Goal: Information Seeking & Learning: Understand process/instructions

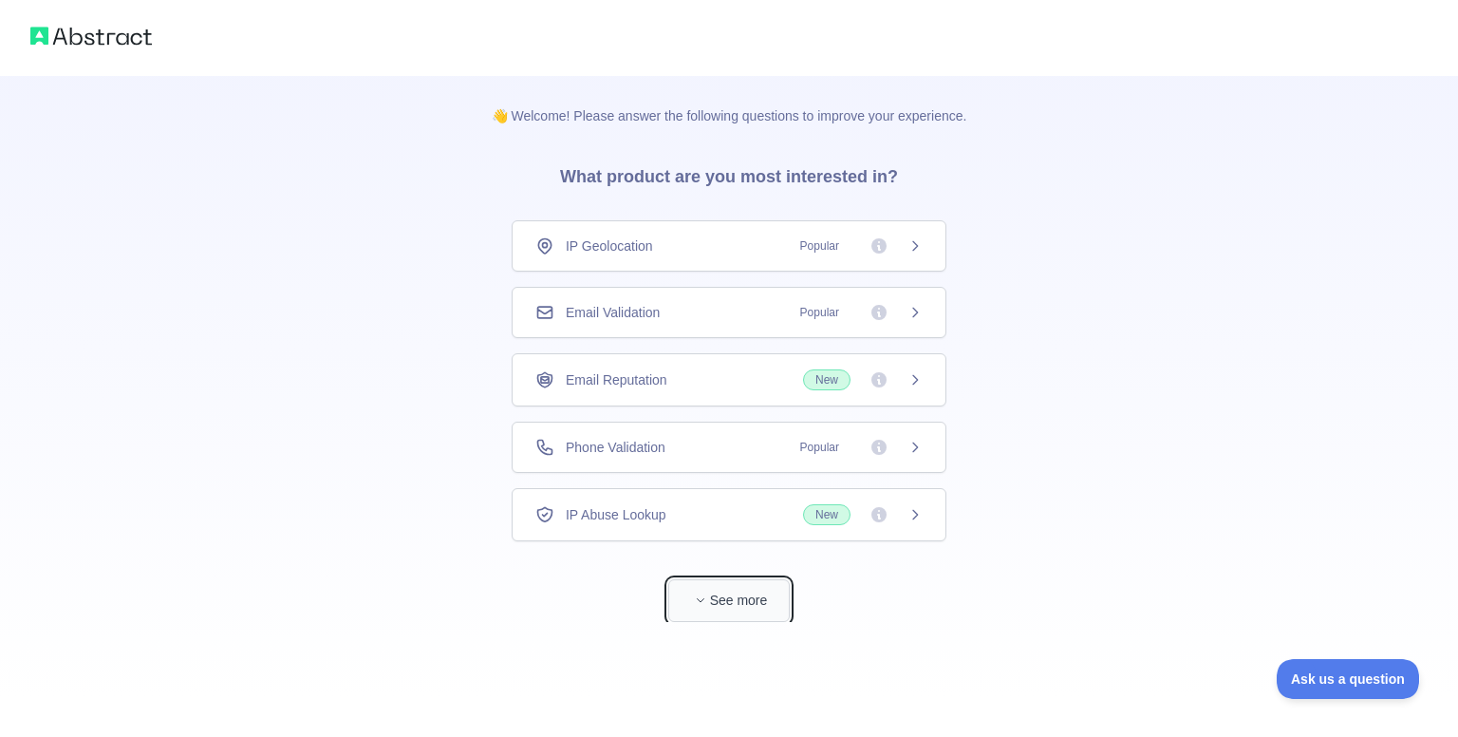
click at [723, 585] on button "See more" at bounding box center [728, 600] width 121 height 43
click at [1041, 383] on div "👋 Welcome! Please answer the following questions to improve your experience. Wh…" at bounding box center [722, 603] width 1444 height 1207
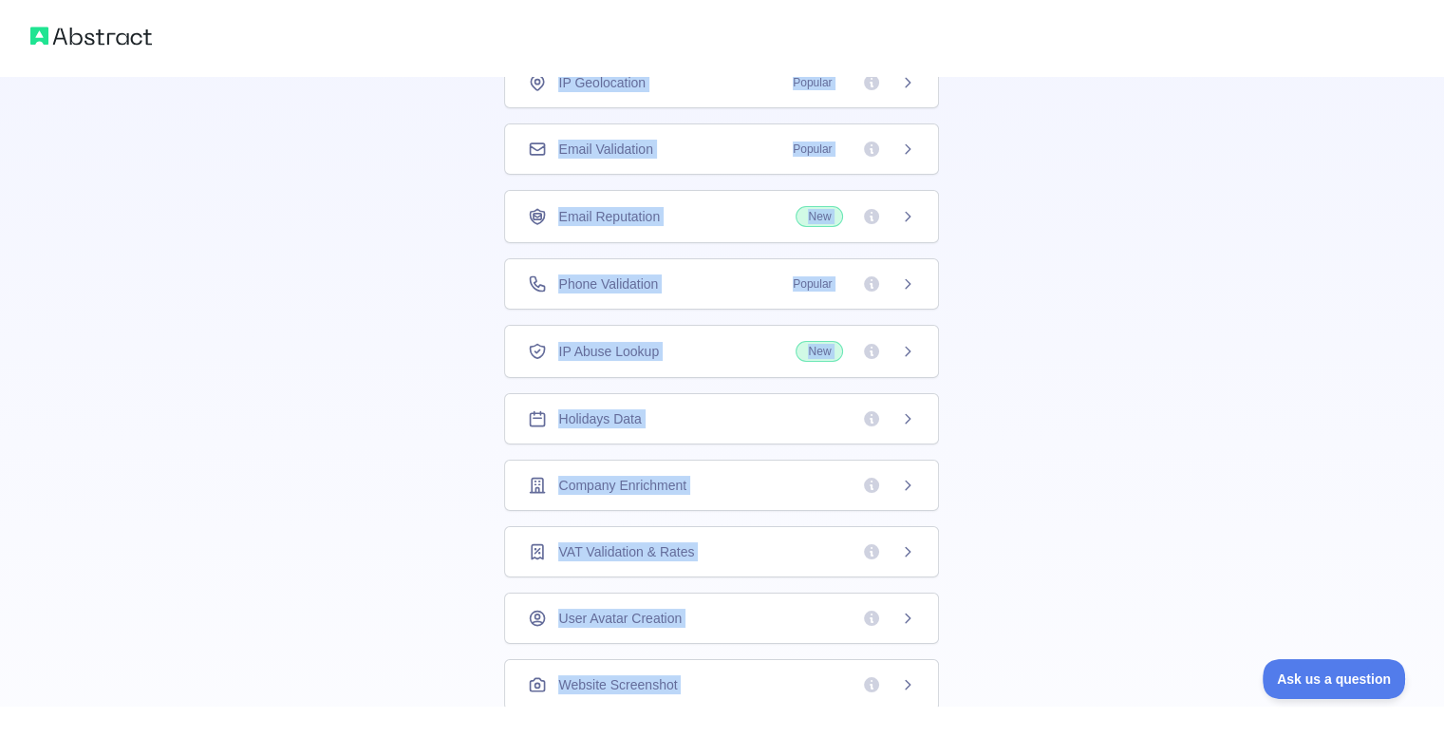
drag, startPoint x: 499, startPoint y: 215, endPoint x: 885, endPoint y: 737, distance: 648.1
click at [885, 573] on html "👋 Welcome! Please answer the following questions to improve your experience. Wh…" at bounding box center [722, 205] width 1444 height 737
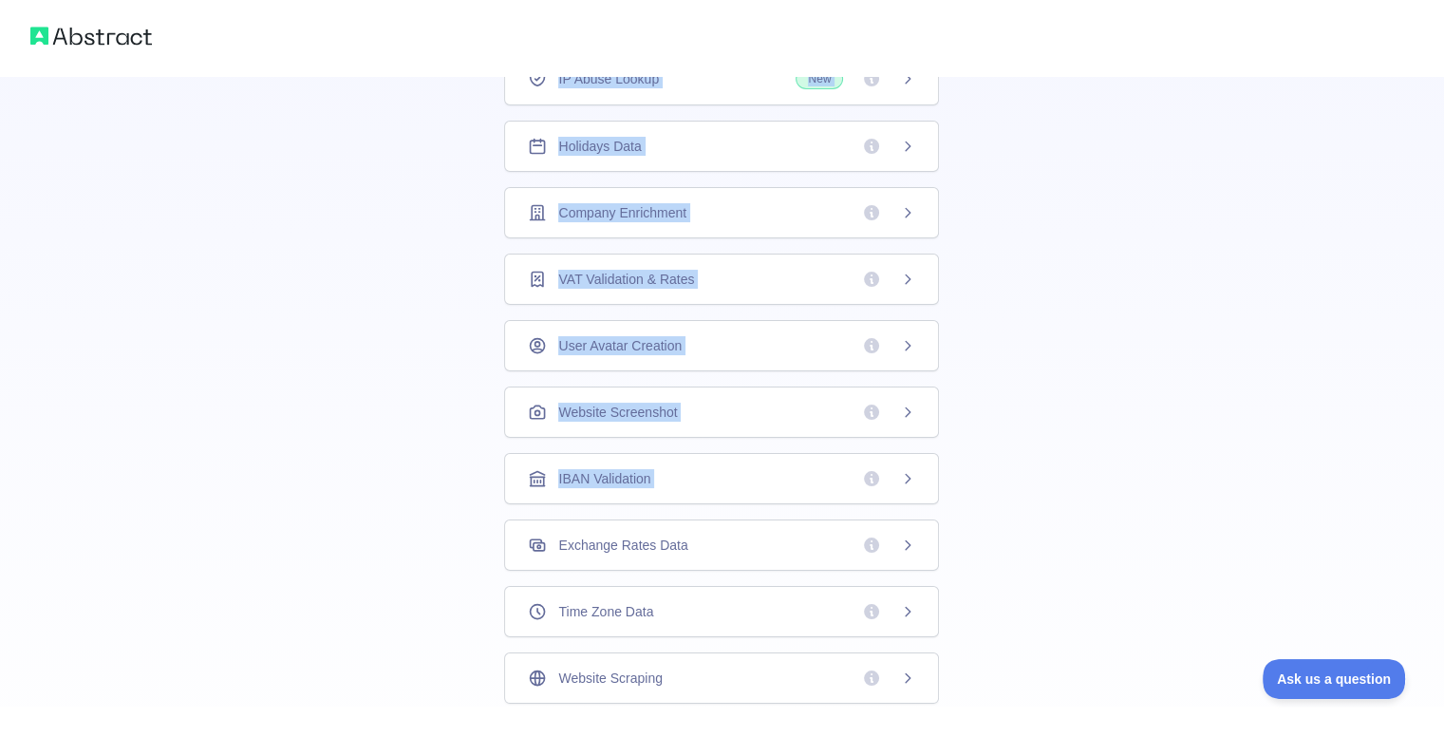
scroll to position [383, 0]
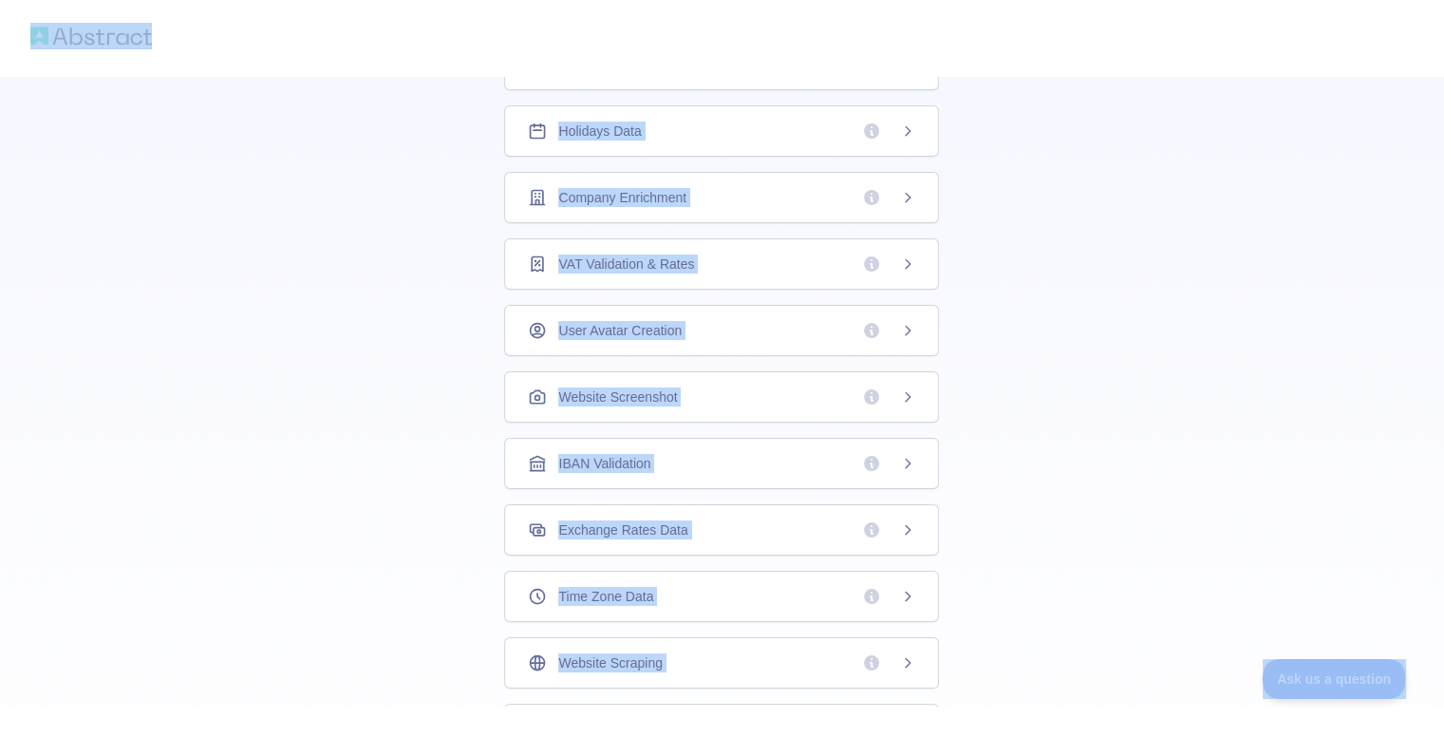
copy body "👋 Welcome! Please answer the following questions to improve your experience. Wh…"
click at [1080, 521] on div "👋 Welcome! Please answer the following questions to improve your experience. Wh…" at bounding box center [722, 220] width 1444 height 1207
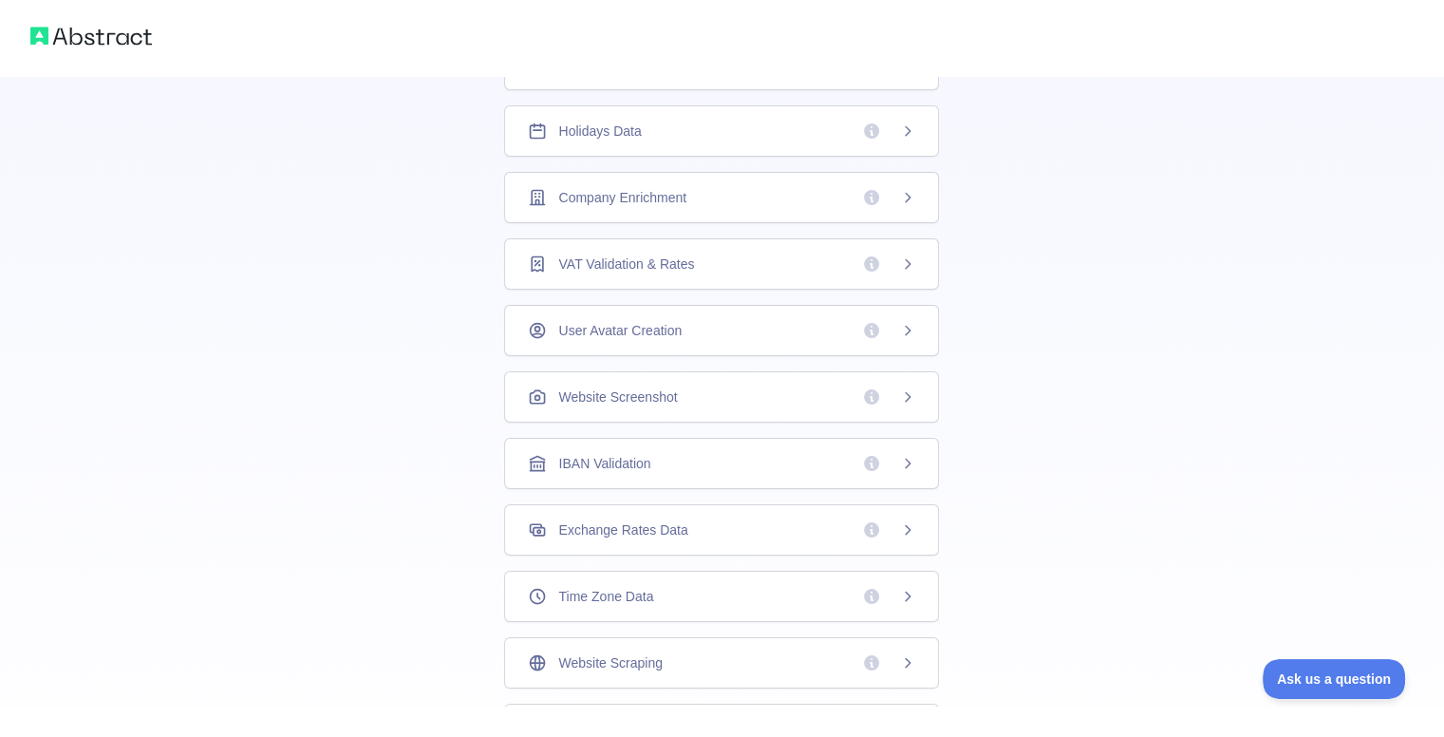
click at [1145, 336] on div "👋 Welcome! Please answer the following questions to improve your experience. Wh…" at bounding box center [722, 220] width 1444 height 1207
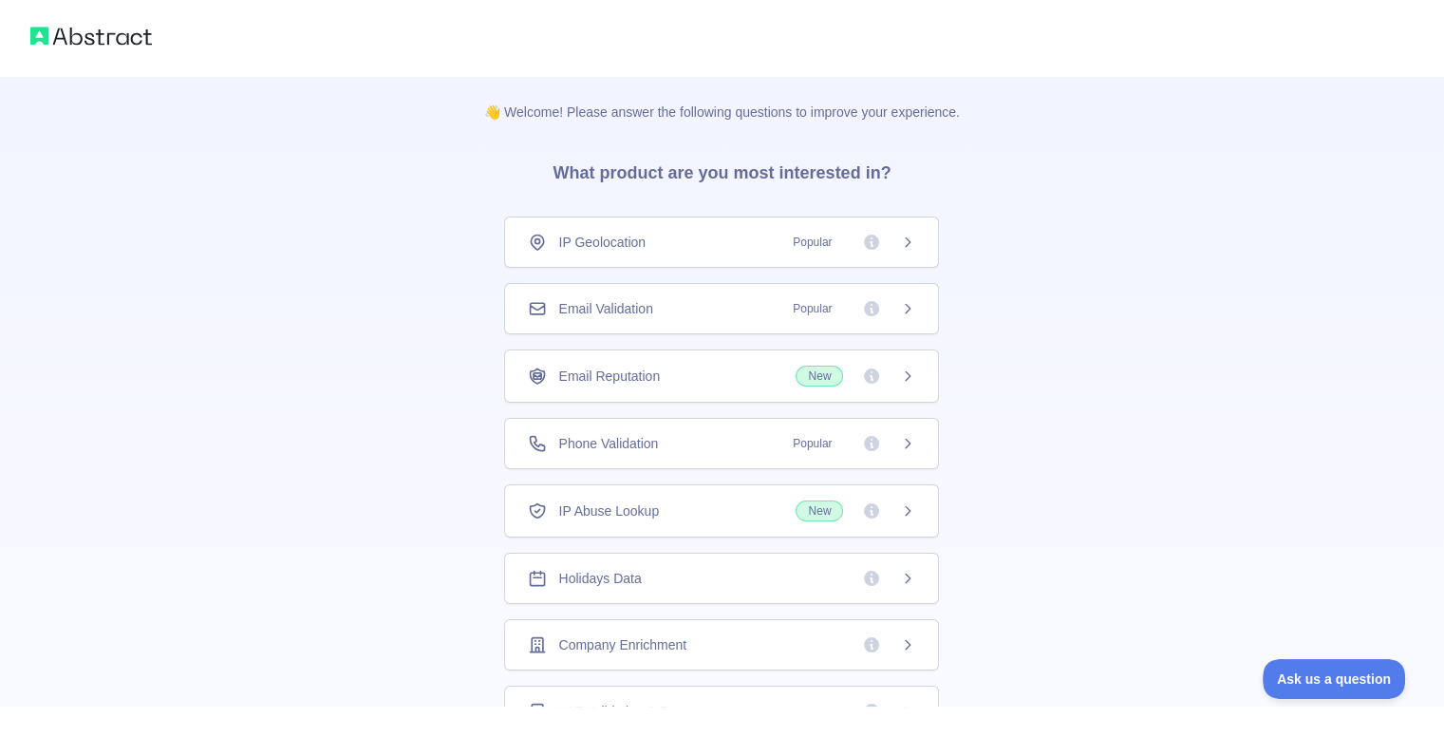
scroll to position [0, 0]
click at [707, 306] on div "Email Validation Popular" at bounding box center [721, 312] width 387 height 19
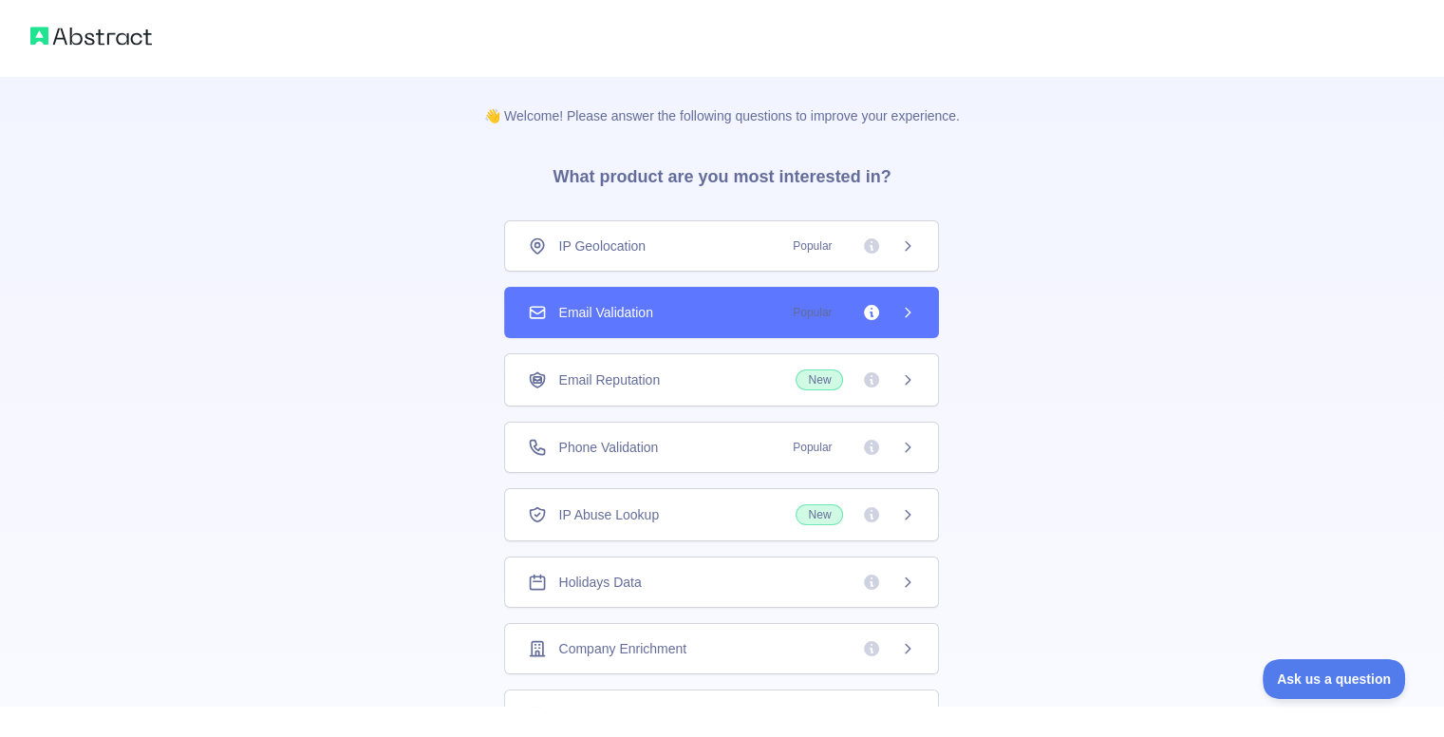
click at [905, 313] on icon at bounding box center [907, 312] width 5 height 9
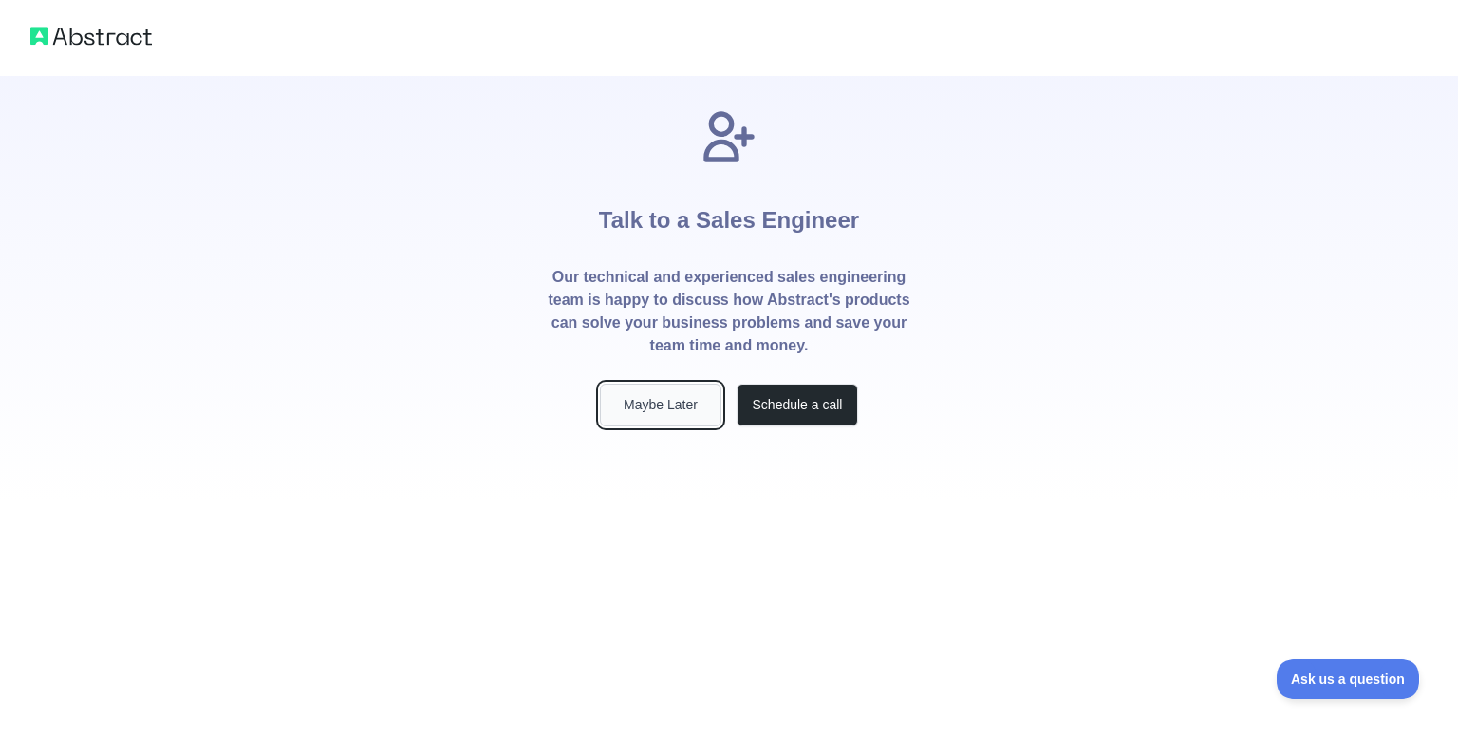
click at [666, 396] on button "Maybe Later" at bounding box center [660, 404] width 121 height 43
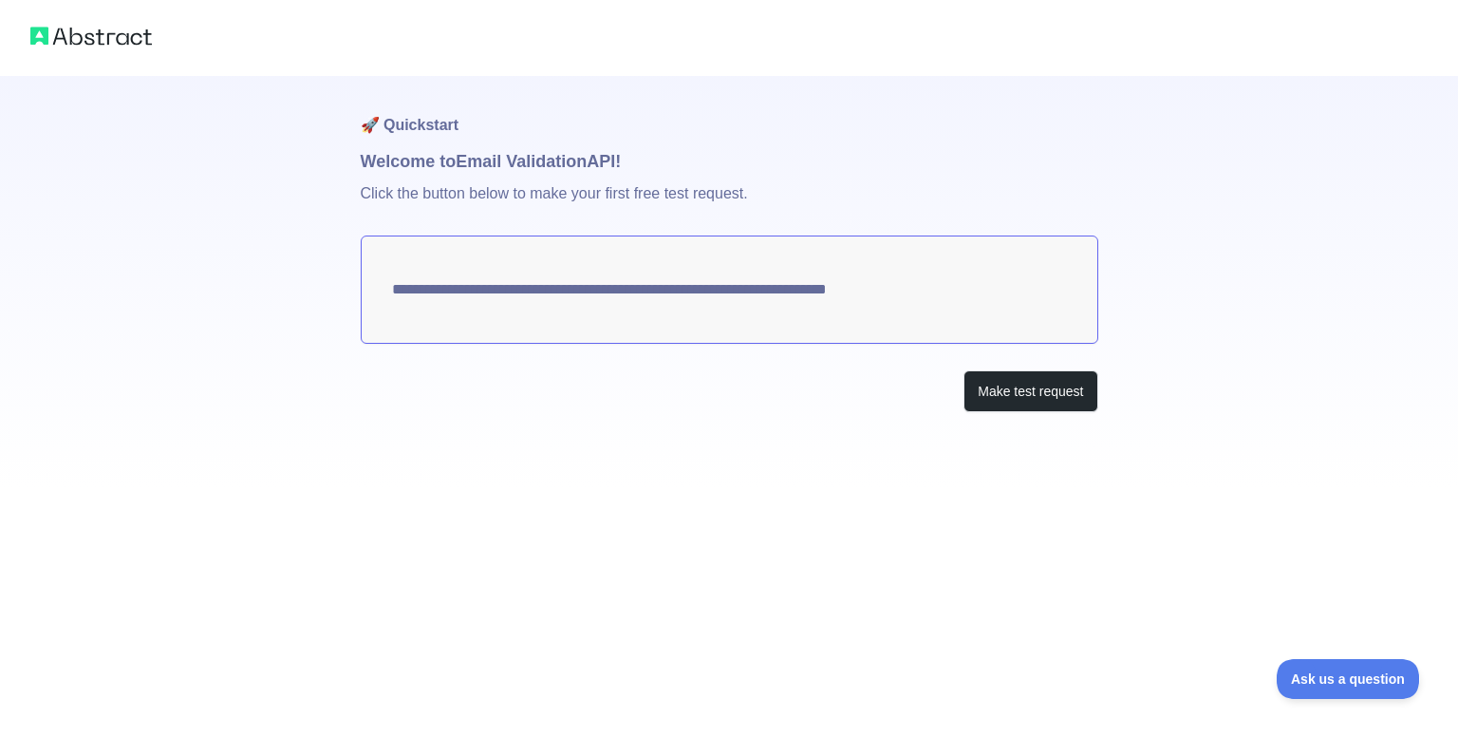
click at [1036, 261] on textarea "**********" at bounding box center [729, 289] width 737 height 108
click at [1005, 384] on button "Make test request" at bounding box center [1030, 391] width 134 height 43
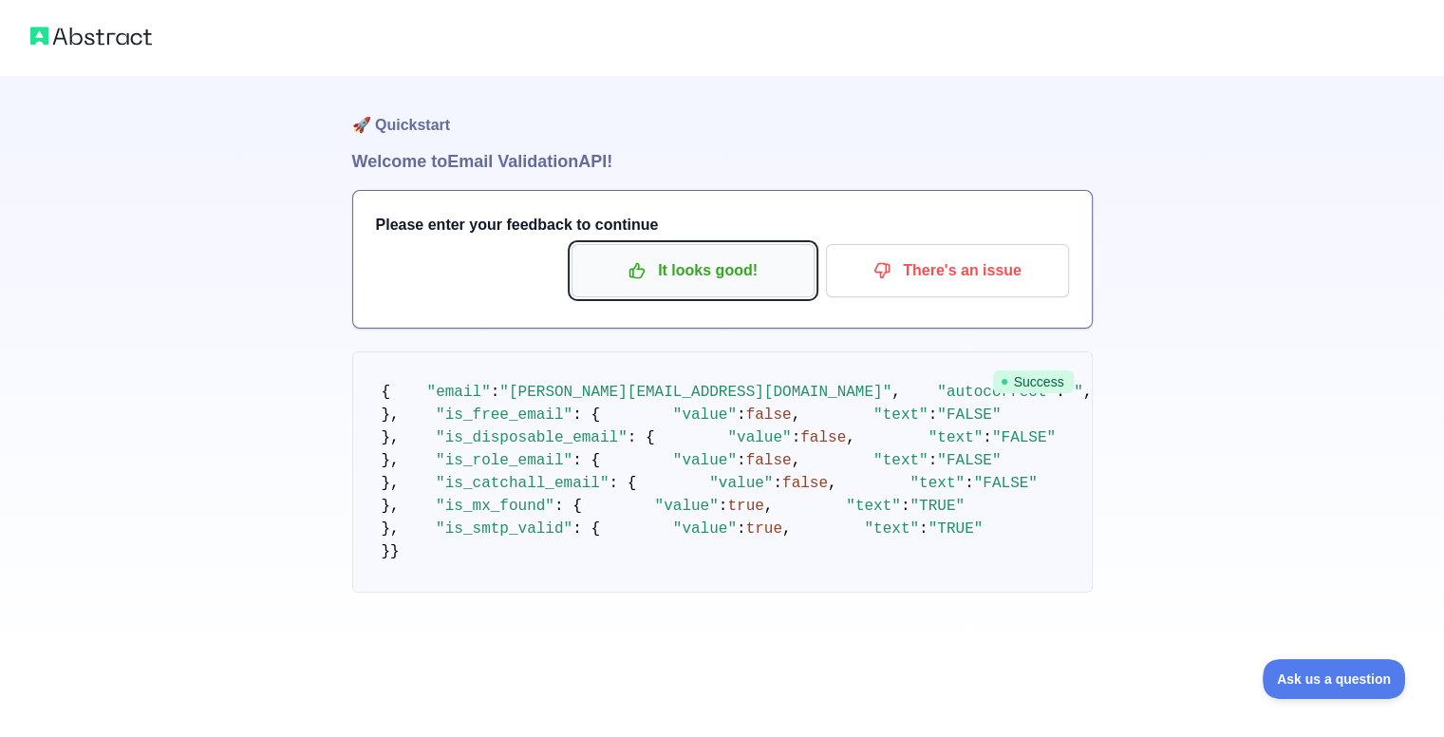
click at [681, 262] on p "It looks good!" at bounding box center [693, 270] width 215 height 32
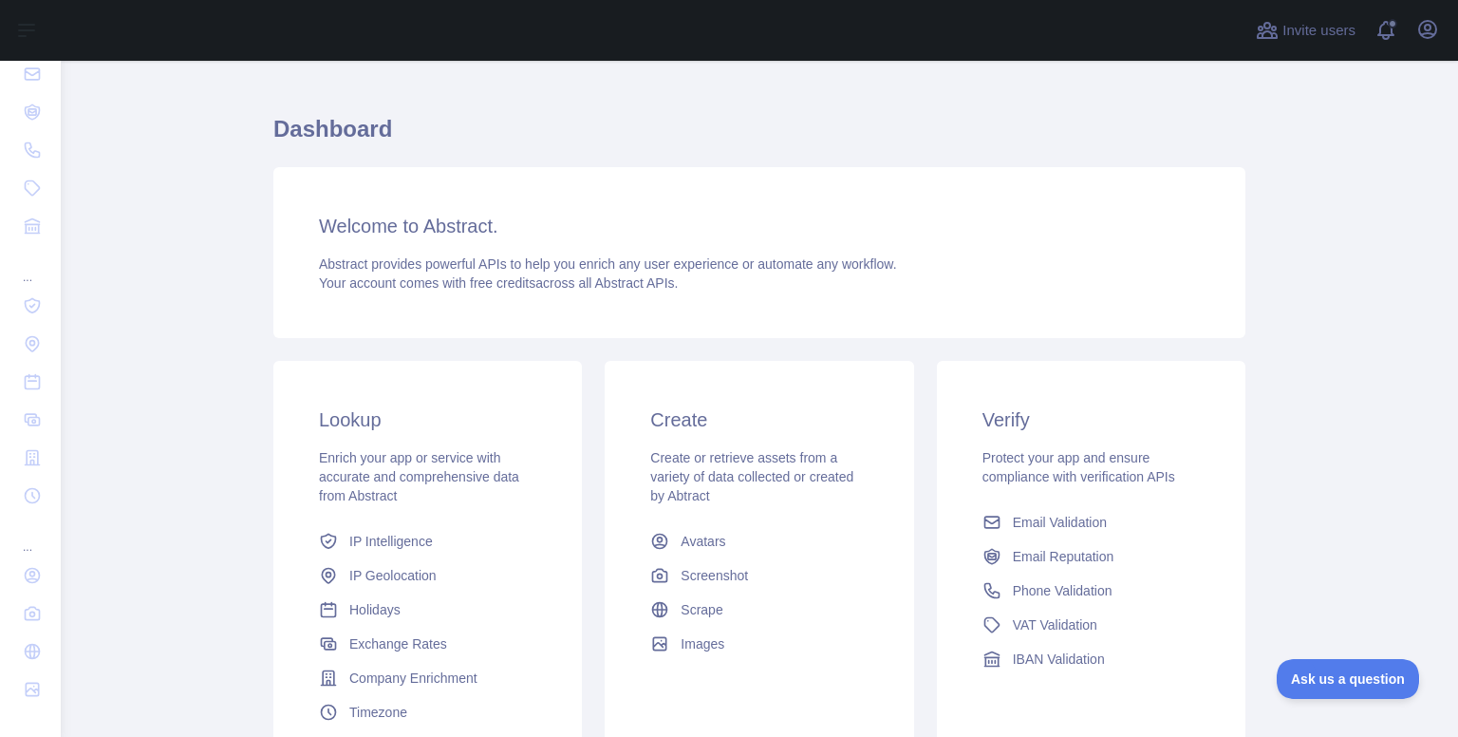
click at [907, 327] on div "Welcome to Abstract. Abstract provides powerful APIs to help you enrich any use…" at bounding box center [759, 252] width 972 height 171
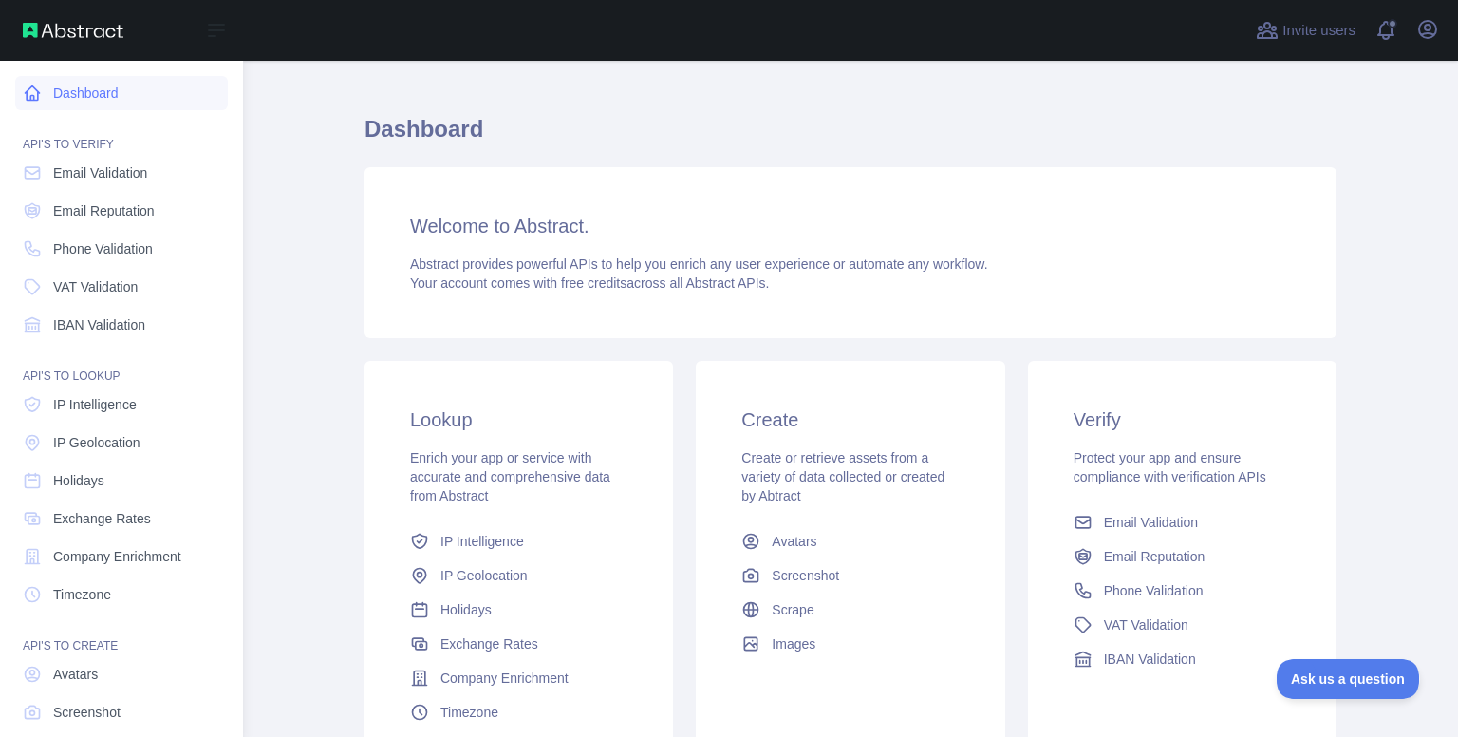
click at [84, 96] on link "Dashboard" at bounding box center [121, 93] width 213 height 34
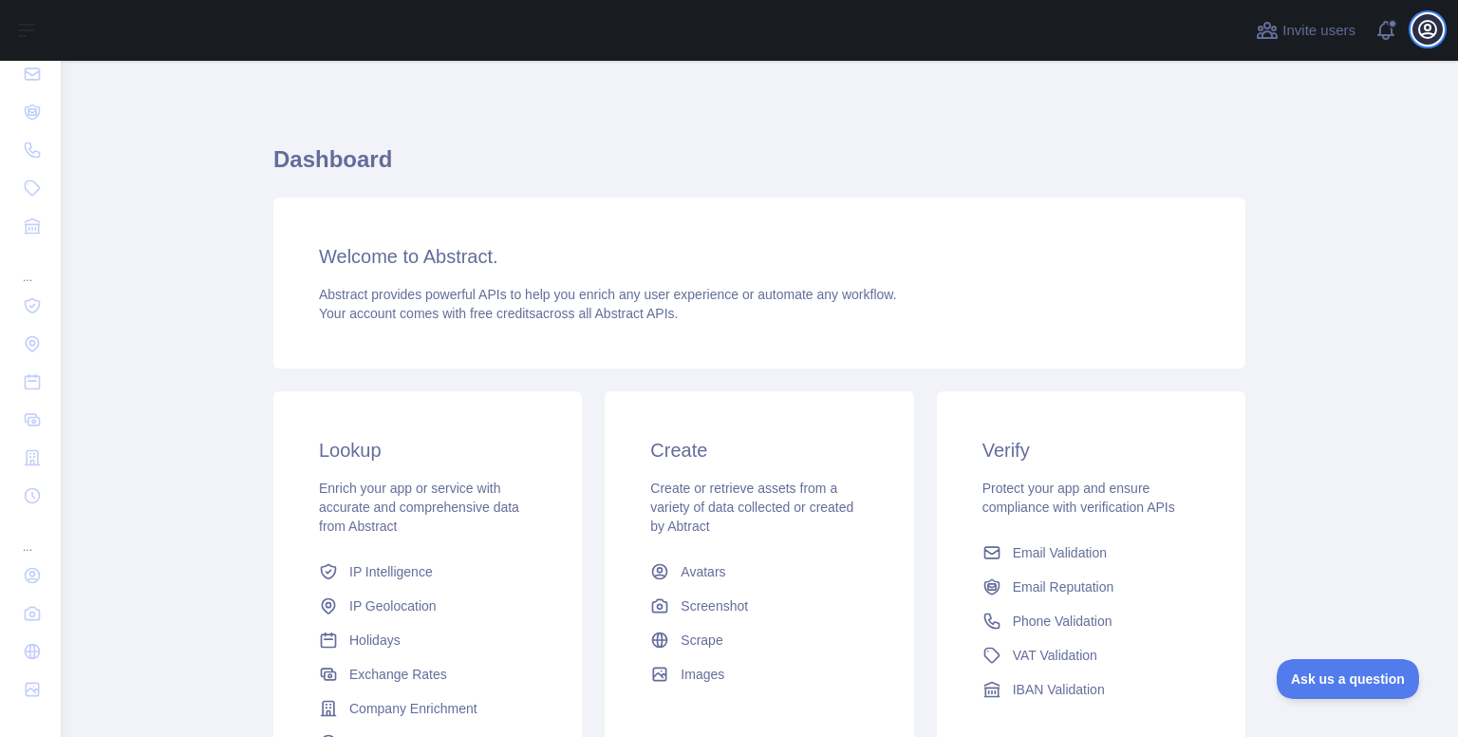
click at [1429, 28] on icon "button" at bounding box center [1427, 29] width 17 height 17
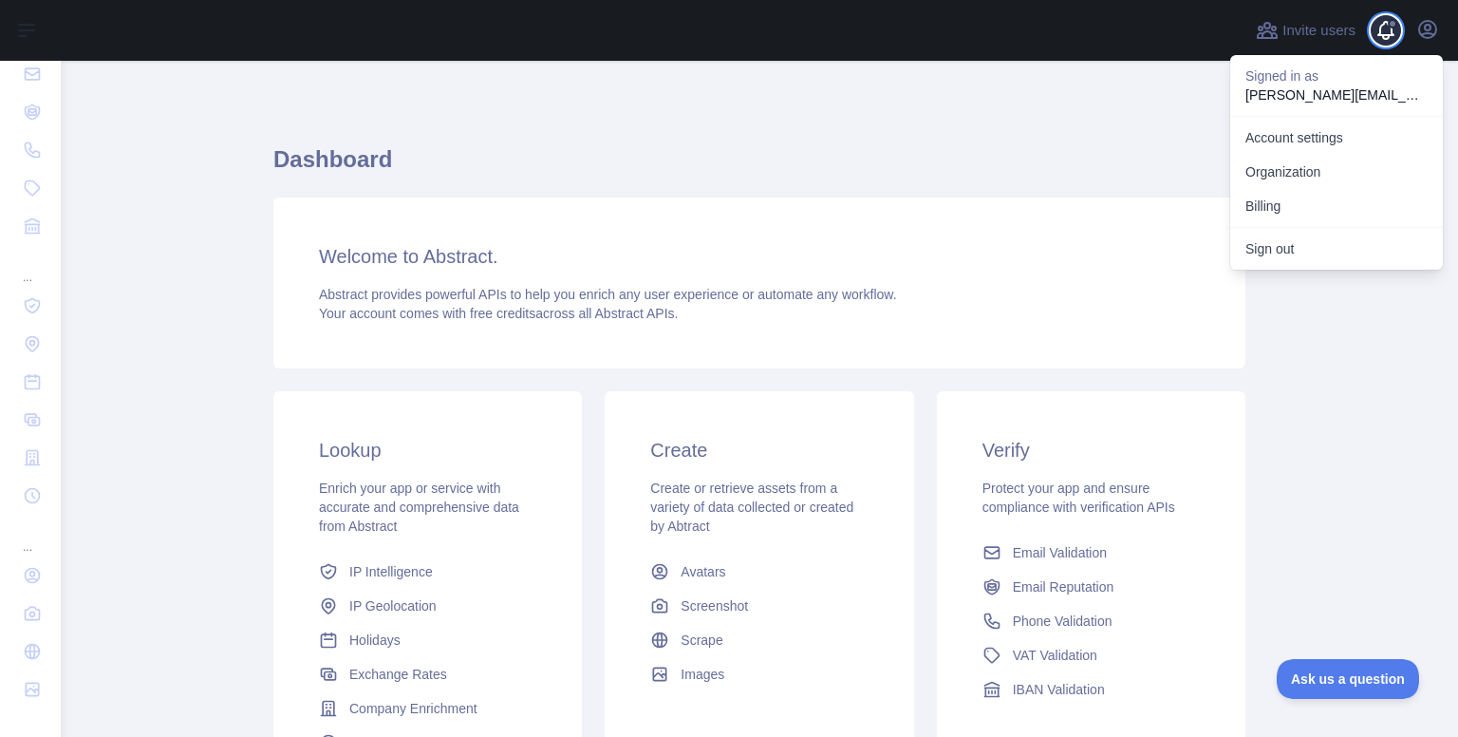
click at [1384, 28] on span at bounding box center [1393, 30] width 38 height 61
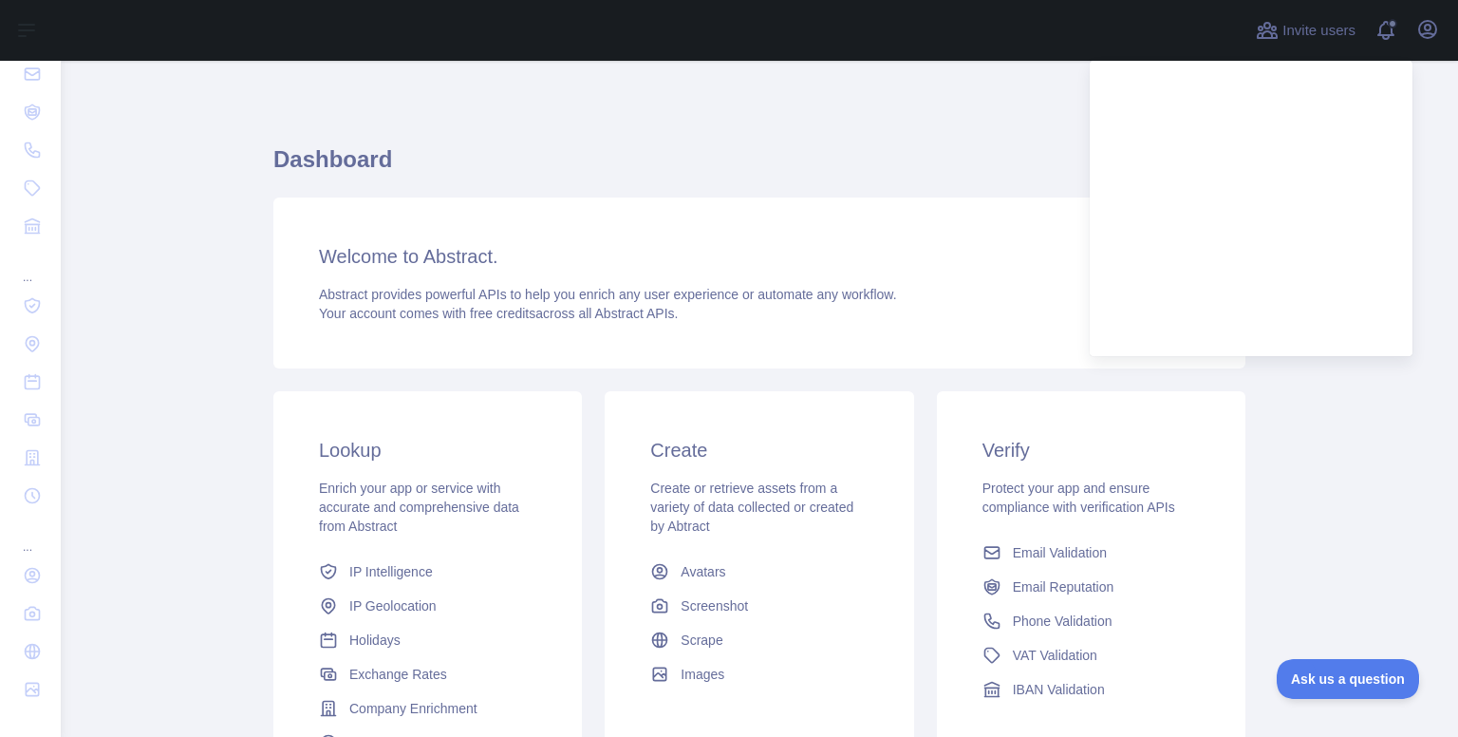
click at [506, 120] on div "Dashboard Welcome to Abstract. Abstract provides powerful APIs to help you enri…" at bounding box center [759, 468] width 972 height 725
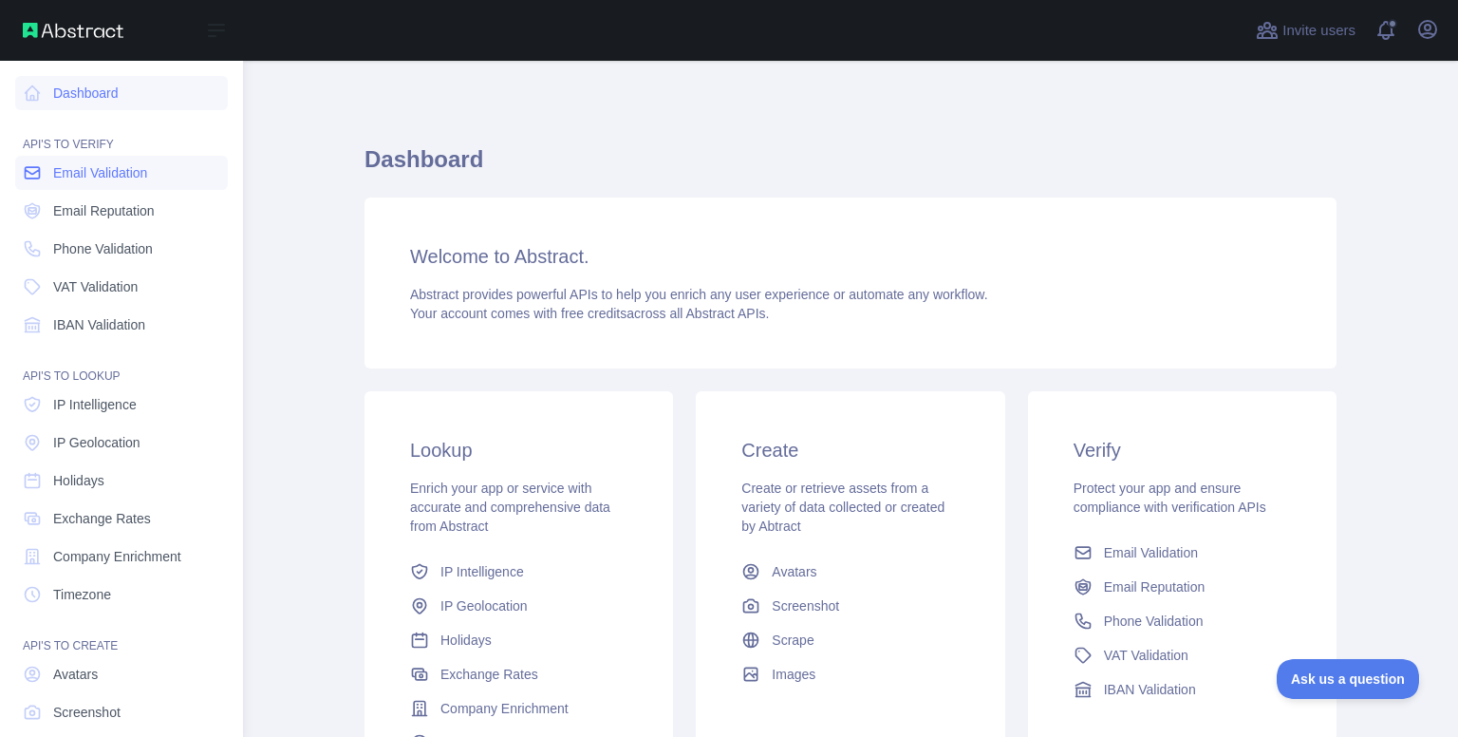
click at [92, 160] on link "Email Validation" at bounding box center [121, 173] width 213 height 34
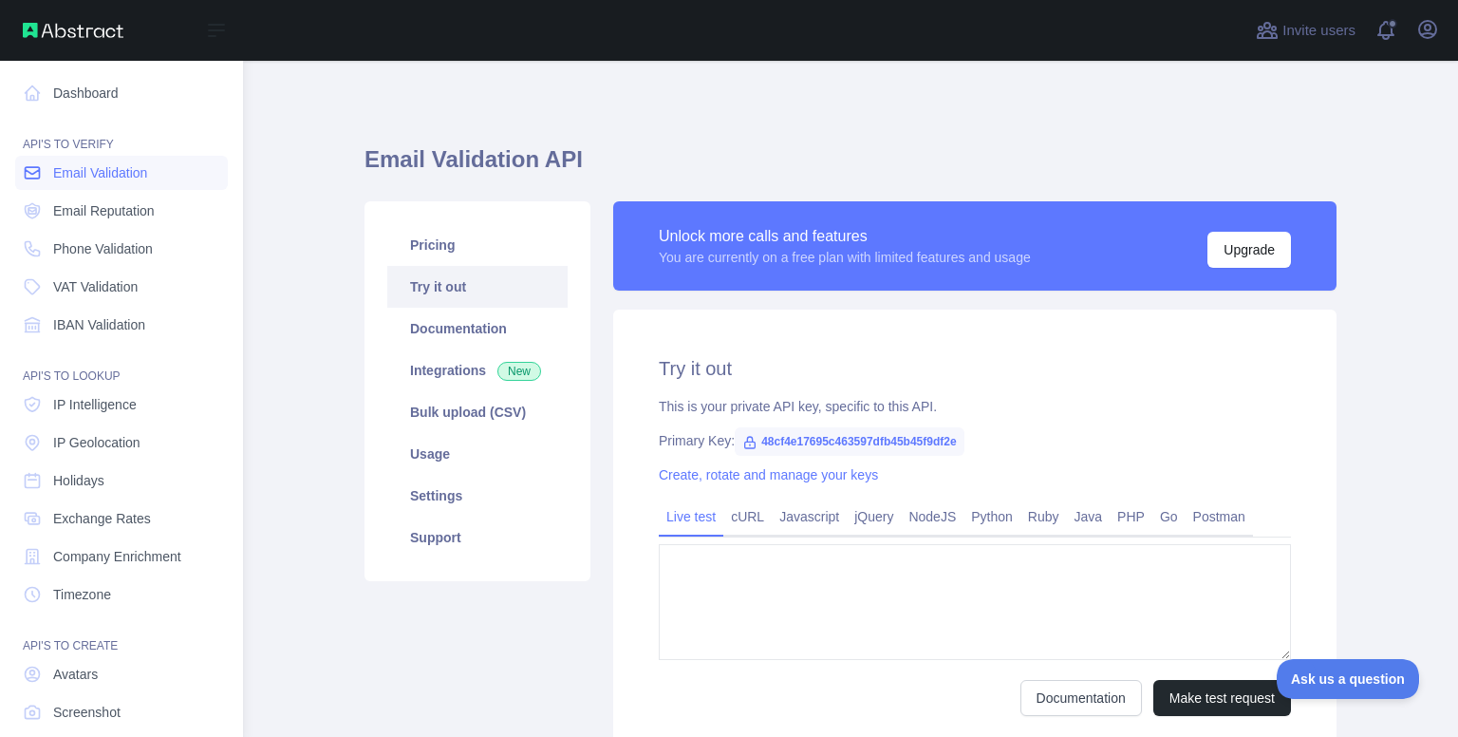
type textarea "**********"
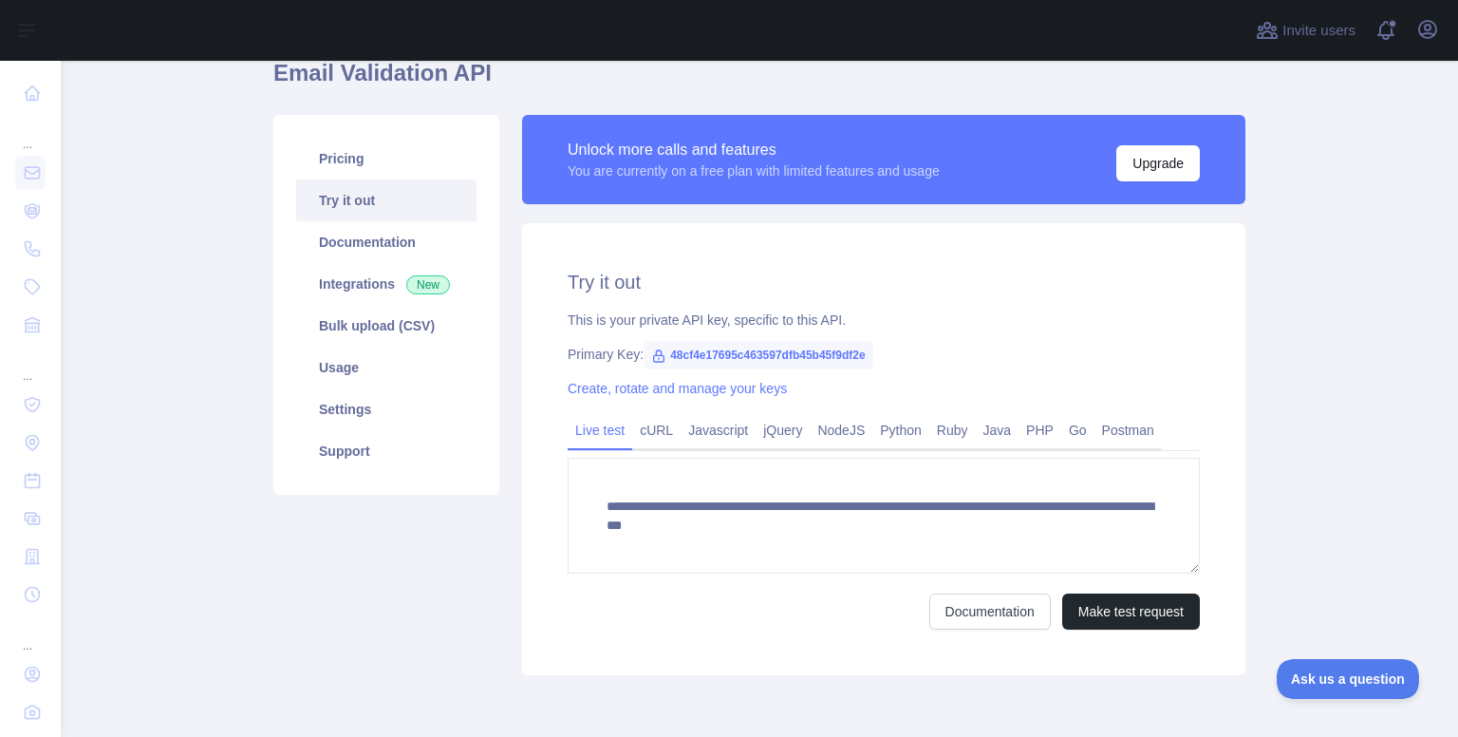
scroll to position [91, 0]
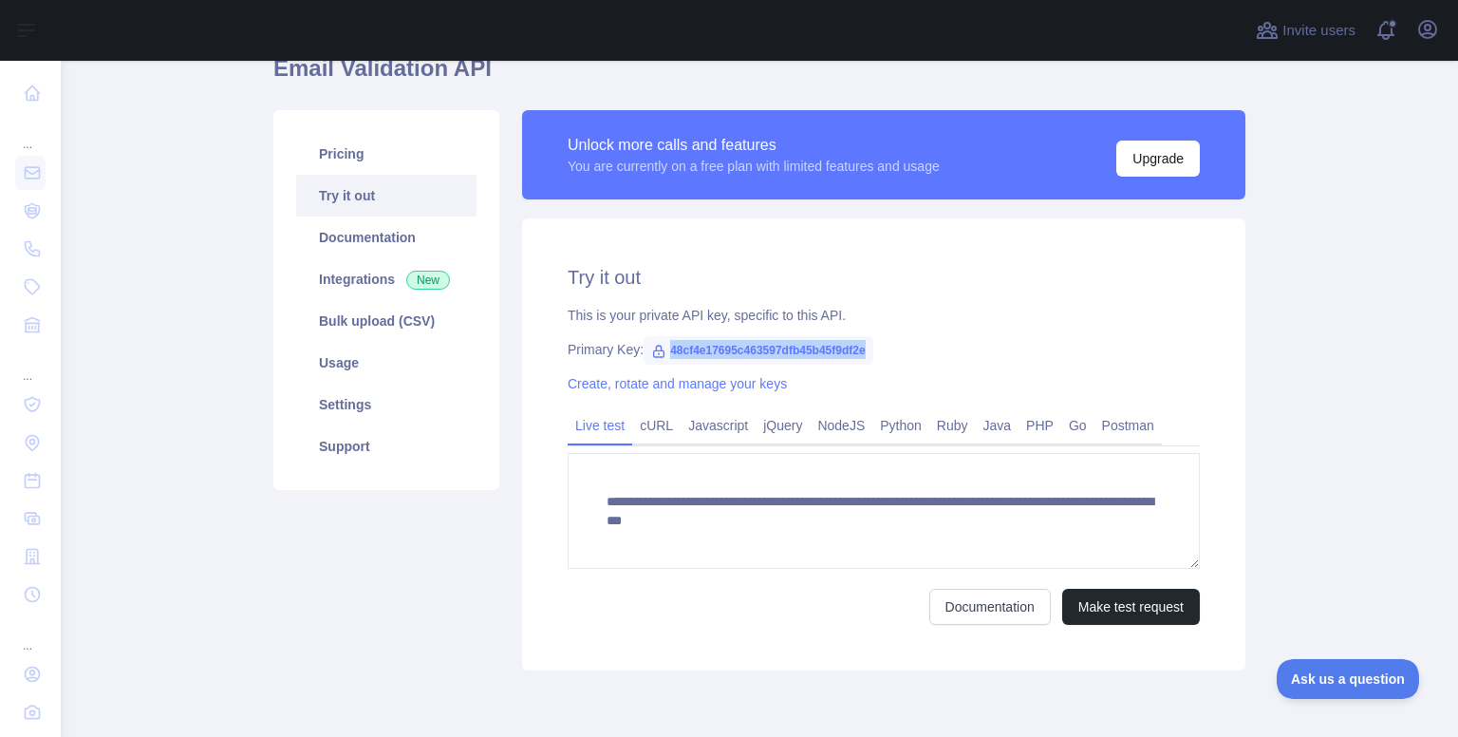
drag, startPoint x: 859, startPoint y: 348, endPoint x: 653, endPoint y: 350, distance: 206.0
click at [653, 350] on span "48cf4e17695c463597dfb45b45f9df2e" at bounding box center [758, 350] width 229 height 28
click at [866, 331] on div "**********" at bounding box center [883, 444] width 723 height 452
click at [710, 427] on link "Javascript" at bounding box center [718, 425] width 75 height 30
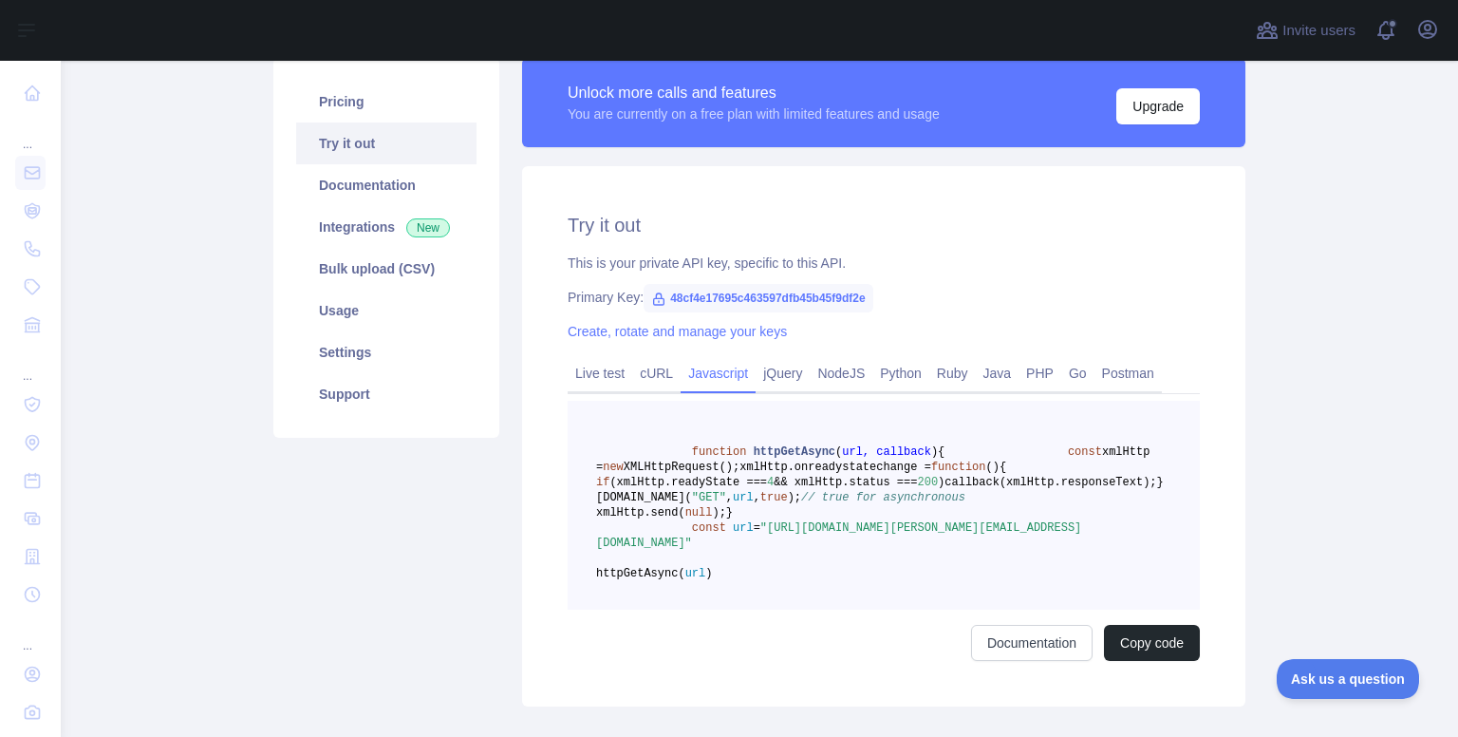
scroll to position [148, 0]
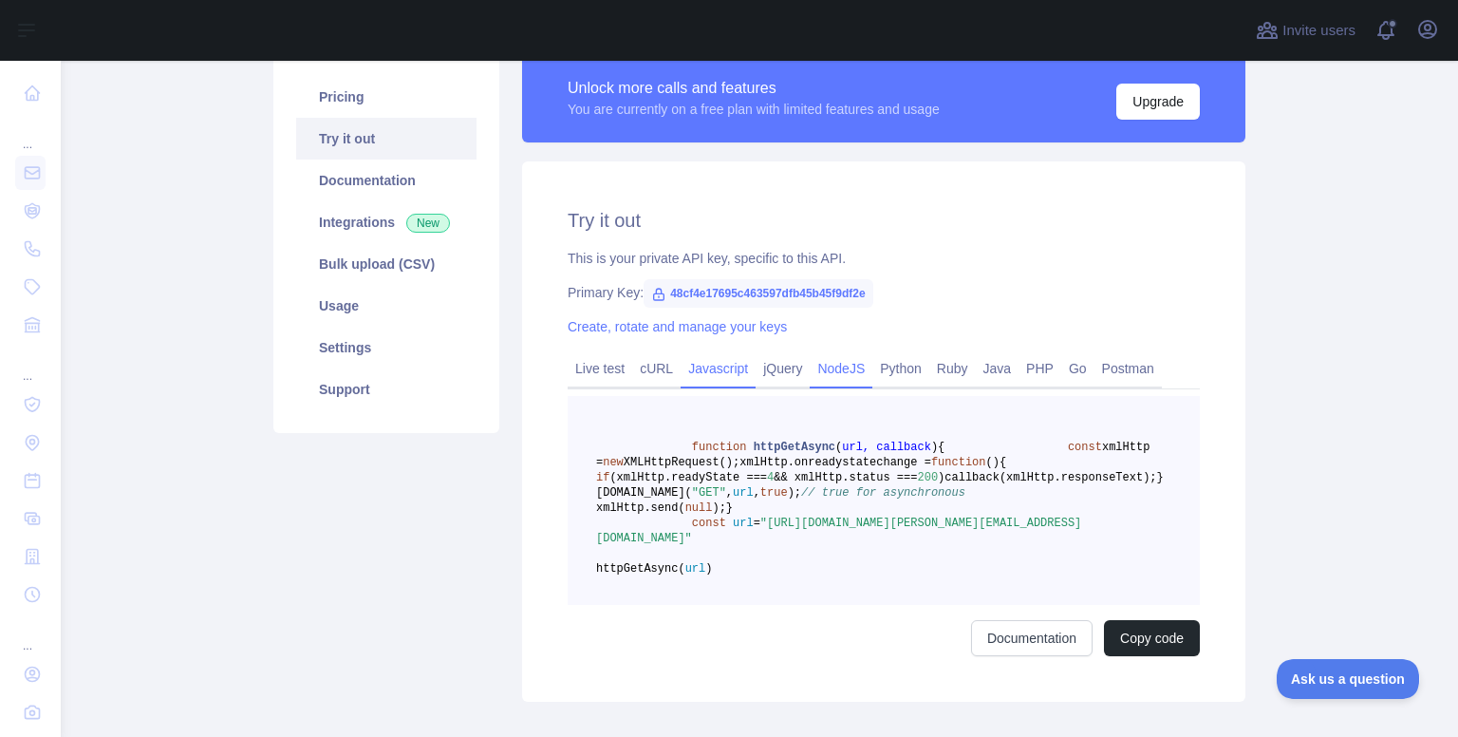
click at [816, 377] on link "NodeJS" at bounding box center [841, 368] width 63 height 30
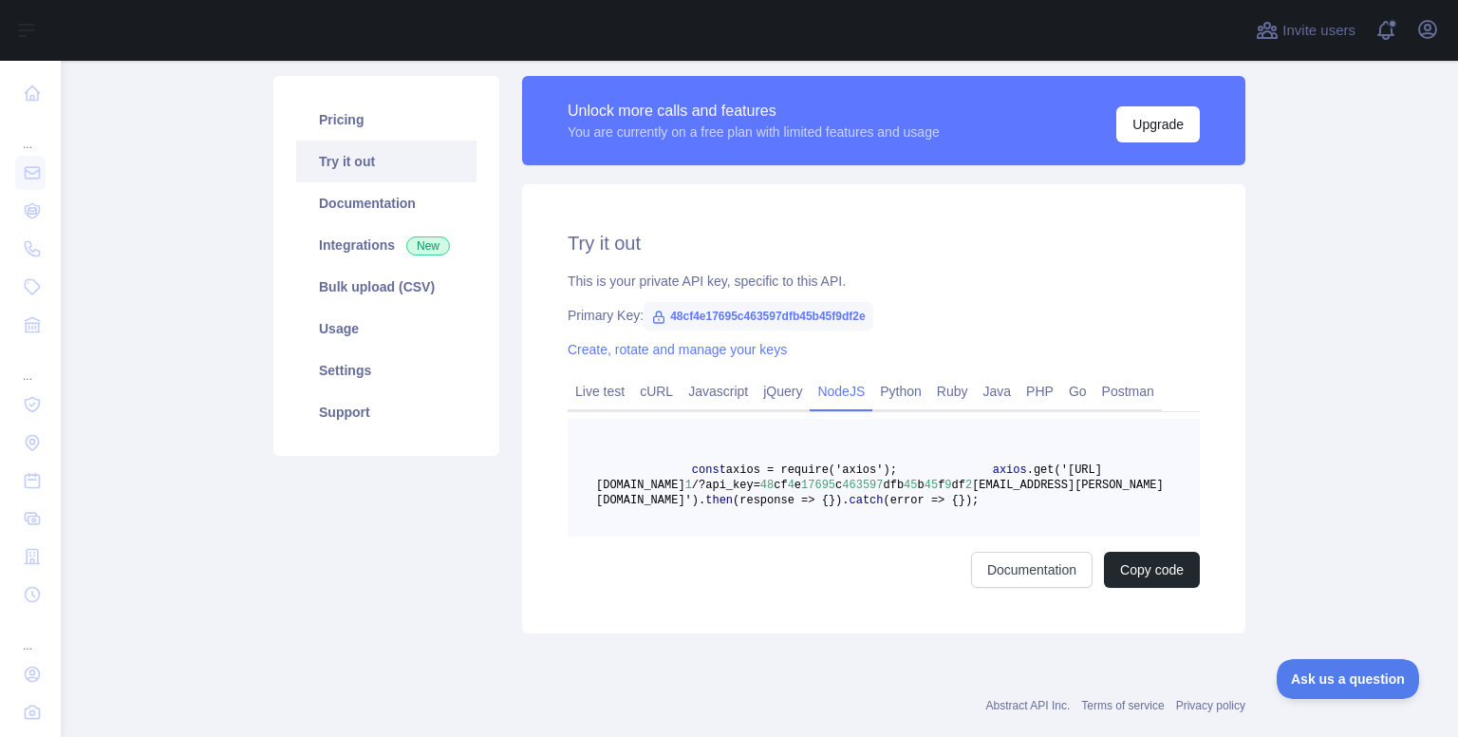
scroll to position [121, 0]
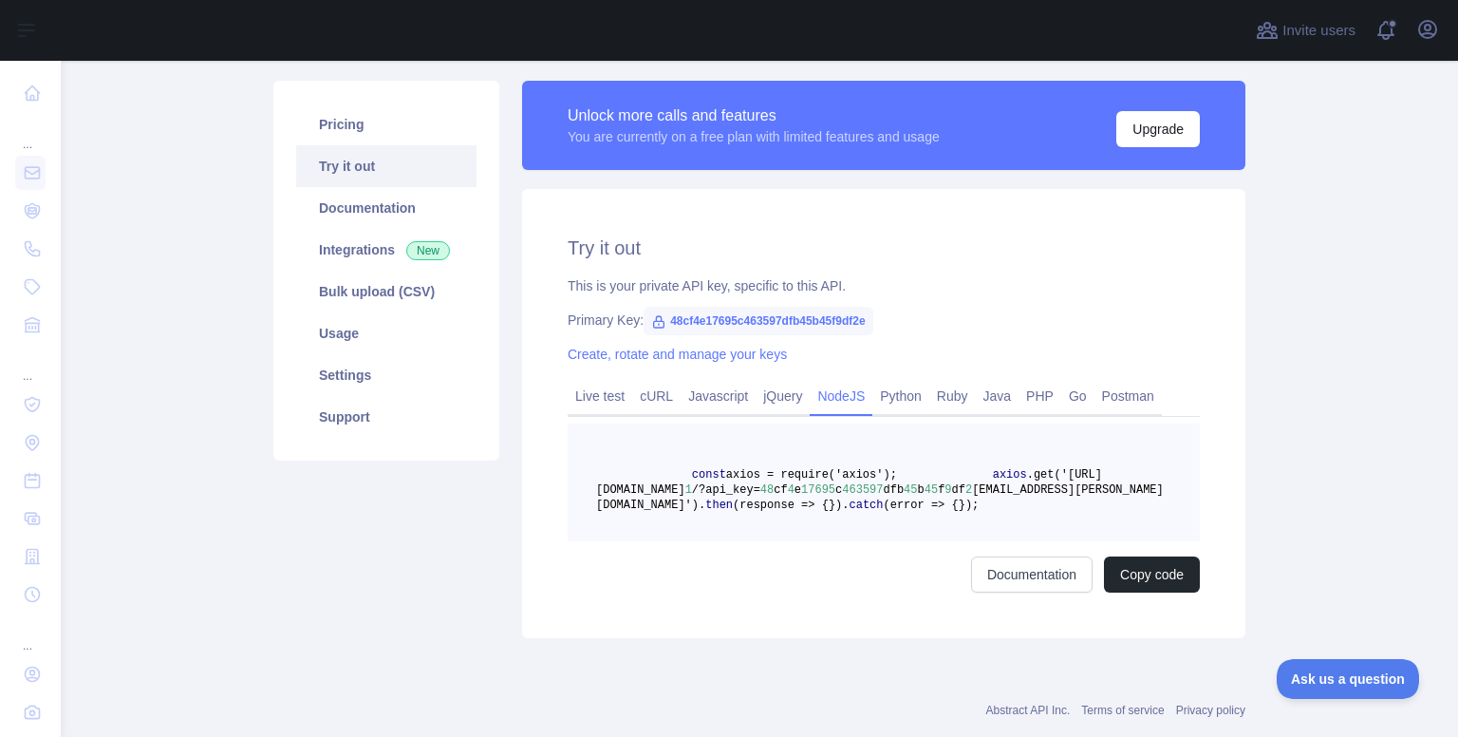
copy div "Try it out This is your private API key, specific to this API. Primary Key: 48c…"
drag, startPoint x: 547, startPoint y: 236, endPoint x: 1111, endPoint y: 567, distance: 653.4
click at [1111, 567] on div "Try it out This is your private API key, specific to this API. Primary Key: 48c…" at bounding box center [883, 413] width 723 height 449
click at [345, 214] on link "Documentation" at bounding box center [386, 208] width 180 height 42
click at [341, 259] on link "Integrations New" at bounding box center [386, 250] width 180 height 42
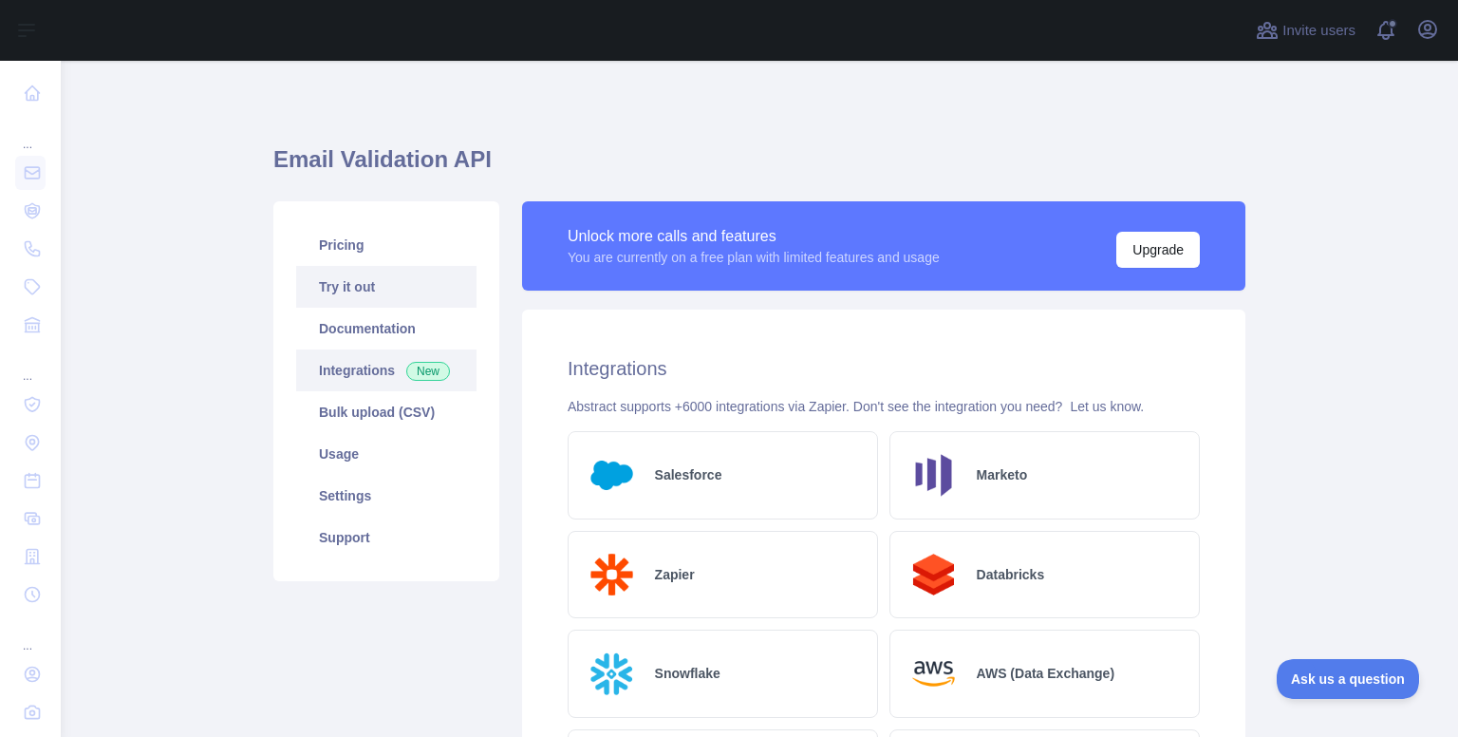
click at [342, 279] on link "Try it out" at bounding box center [386, 287] width 180 height 42
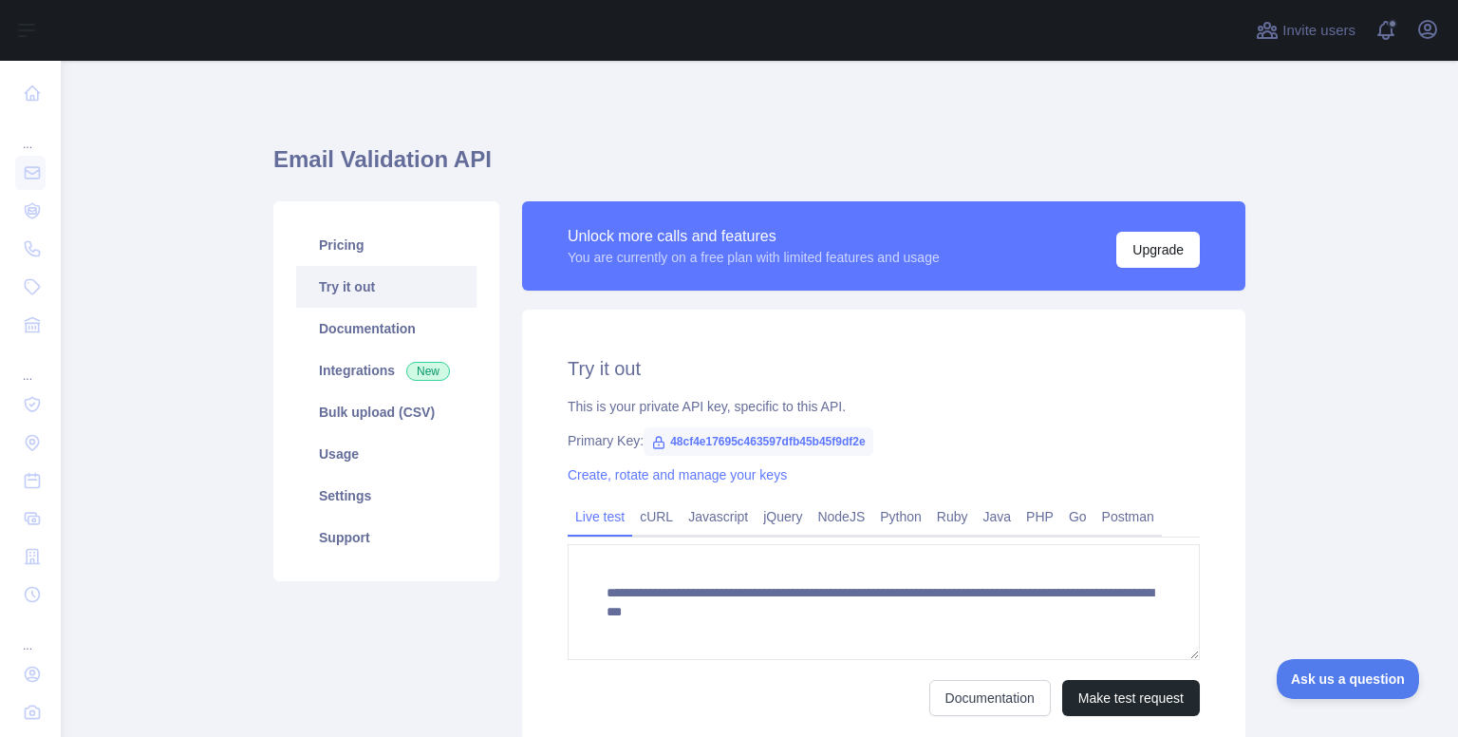
click at [1012, 384] on div "**********" at bounding box center [883, 535] width 723 height 452
click at [861, 441] on span "48cf4e17695c463597dfb45b45f9df2e" at bounding box center [758, 441] width 229 height 28
drag, startPoint x: 658, startPoint y: 442, endPoint x: 881, endPoint y: 447, distance: 223.1
click at [881, 447] on div "Primary Key: 48cf4e17695c463597dfb45b45f9df2e" at bounding box center [884, 440] width 632 height 19
copy span "48cf4e17695c463597dfb45b45f9df2e"
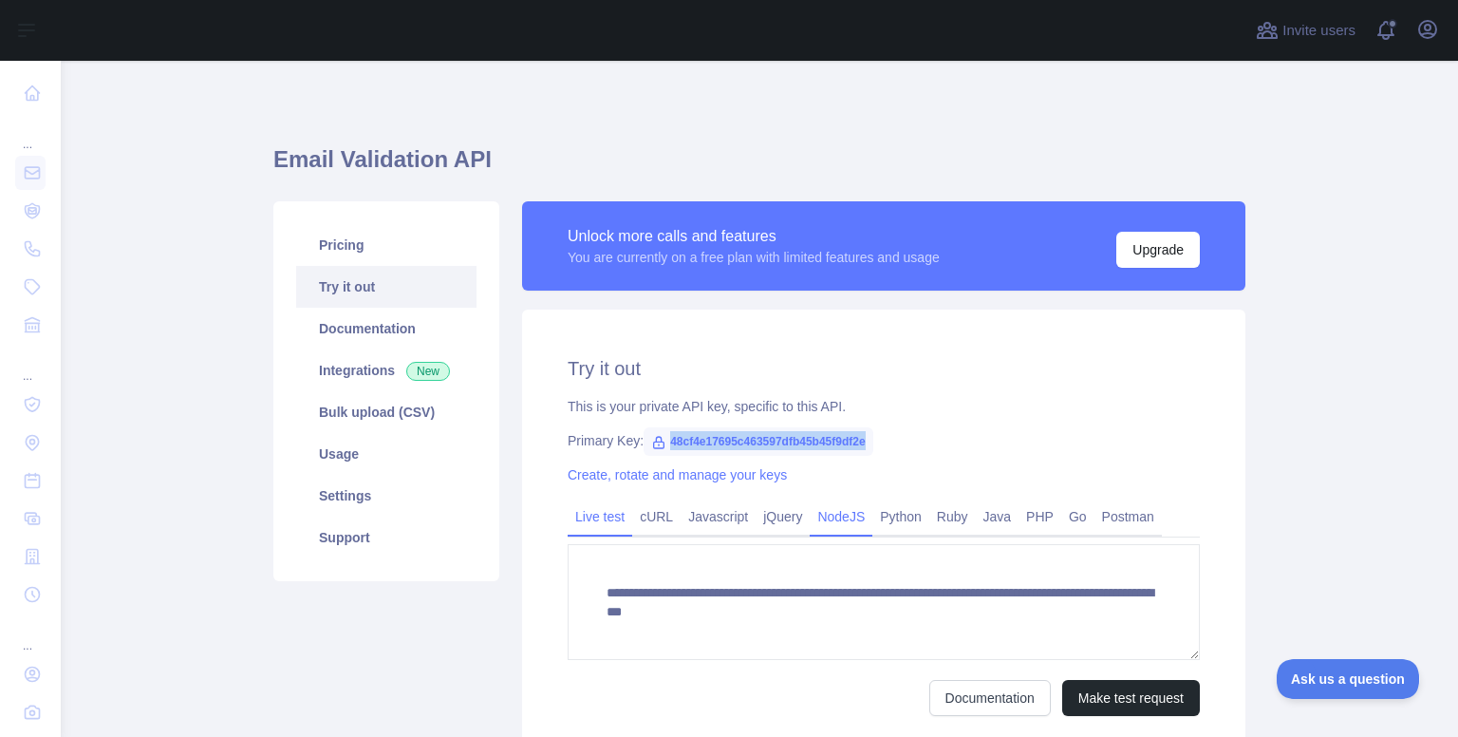
click at [824, 527] on link "NodeJS" at bounding box center [841, 516] width 63 height 30
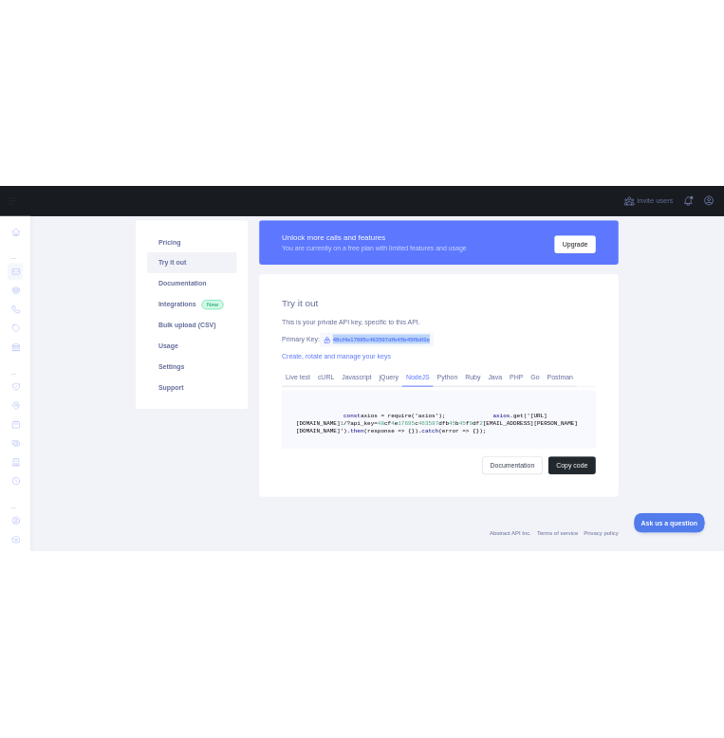
scroll to position [133, 0]
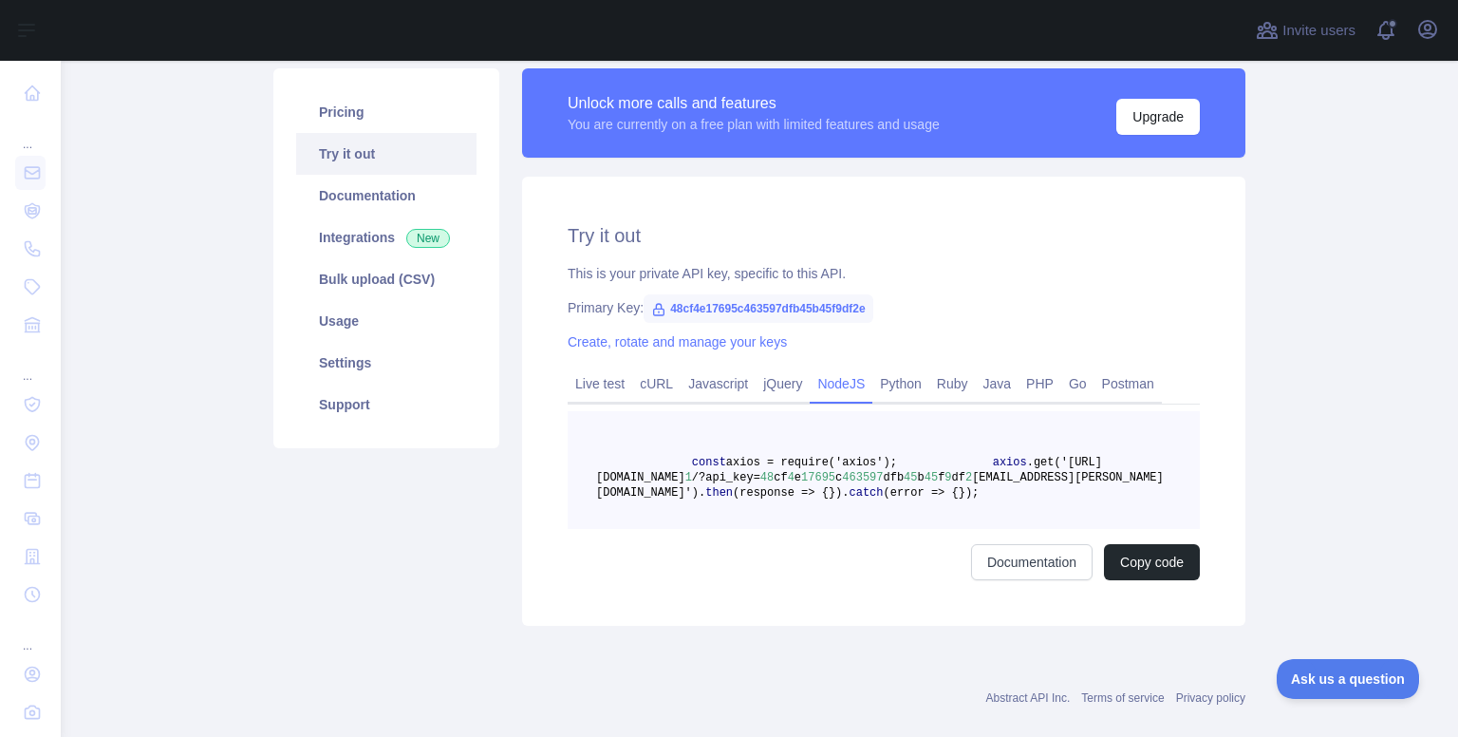
click at [434, 517] on div "Pricing Try it out Documentation Integrations New Bulk upload (CSV) Usage Setti…" at bounding box center [386, 346] width 249 height 557
click at [1295, 225] on main "Email Validation API Pricing Try it out Documentation Integrations New Bulk upl…" at bounding box center [759, 399] width 1397 height 676
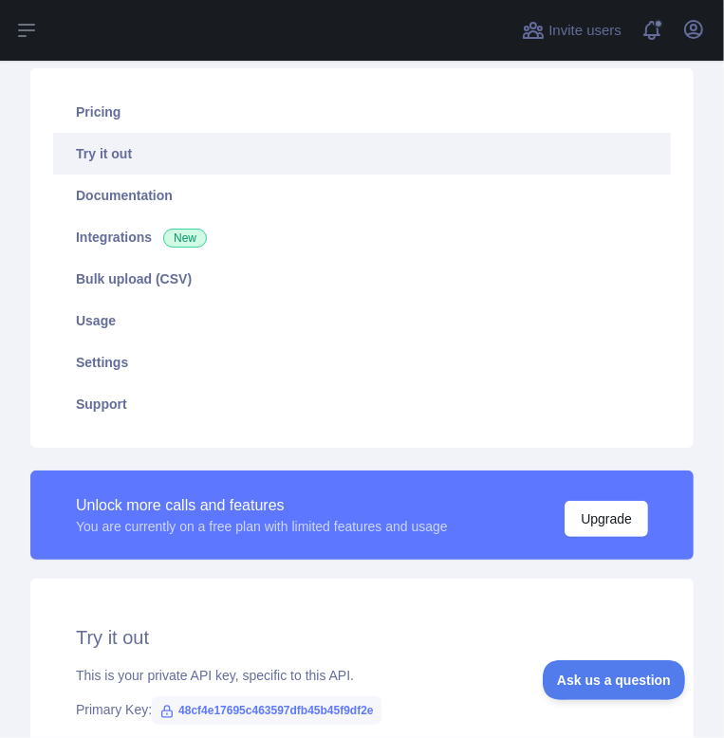
scroll to position [0, 0]
